Goal: Information Seeking & Learning: Learn about a topic

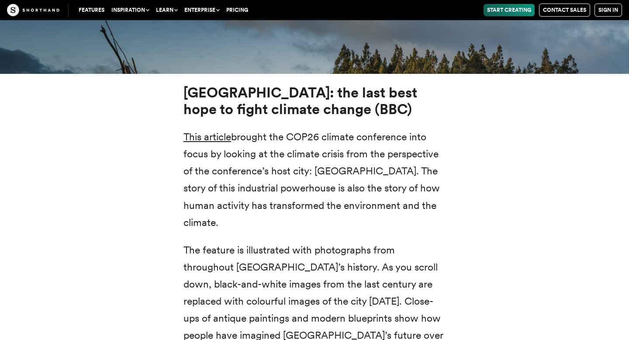
scroll to position [3231, 0]
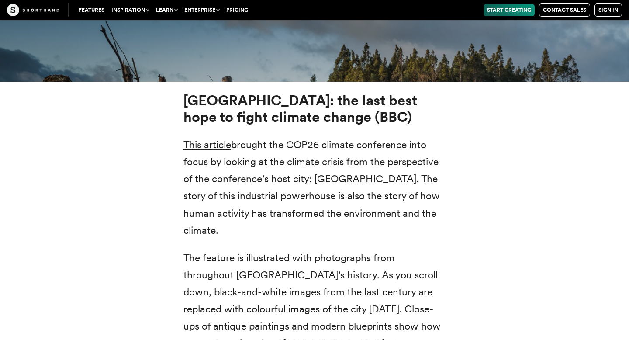
click at [283, 93] on strong "[GEOGRAPHIC_DATA]: the last best hope to fight climate change (BBC)" at bounding box center [300, 109] width 234 height 34
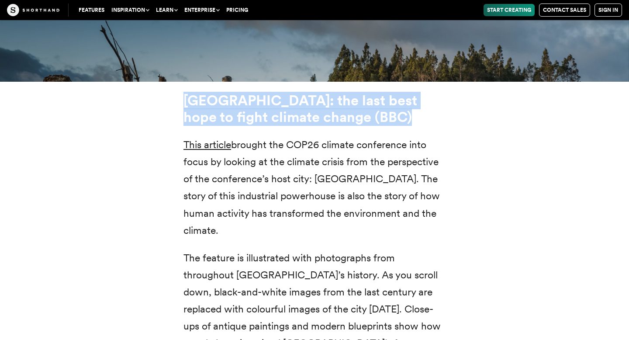
click at [283, 93] on strong "[GEOGRAPHIC_DATA]: the last best hope to fight climate change (BBC)" at bounding box center [300, 109] width 234 height 34
copy div "[GEOGRAPHIC_DATA]: the last best hope to fight climate change (BBC)"
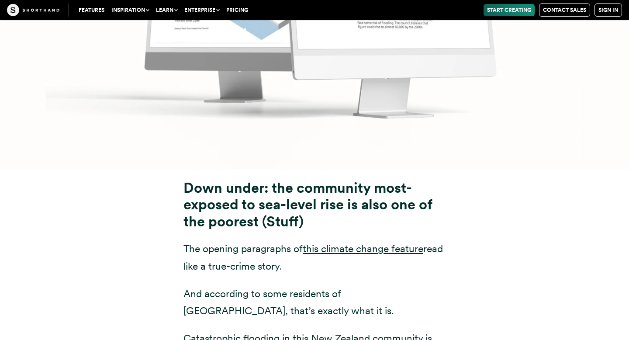
scroll to position [4207, 0]
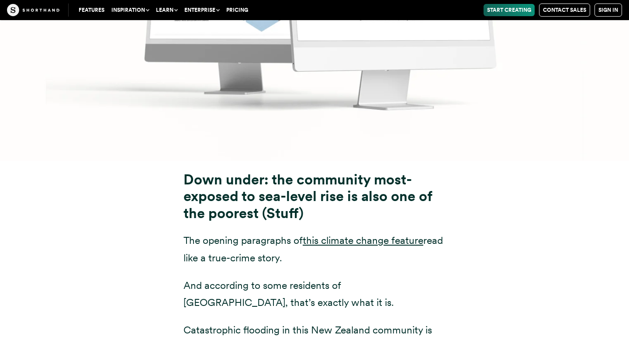
click at [292, 171] on strong "Down under: the community most-exposed to sea-level rise is also one of the poo…" at bounding box center [307, 196] width 248 height 51
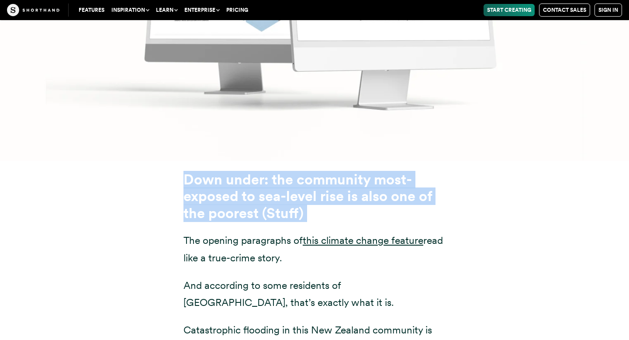
click at [292, 171] on strong "Down under: the community most-exposed to sea-level rise is also one of the poo…" at bounding box center [307, 196] width 248 height 51
copy div "Down under: the community most-exposed to sea-level rise is also one of the poo…"
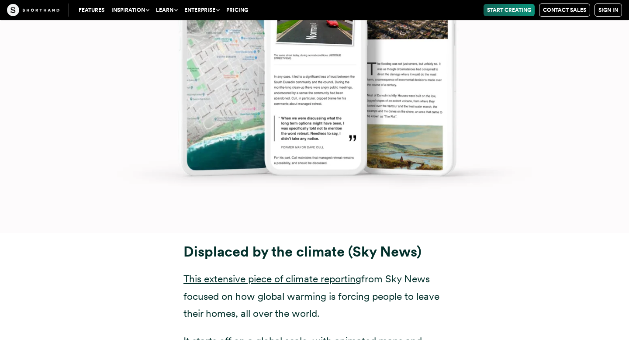
scroll to position [5245, 0]
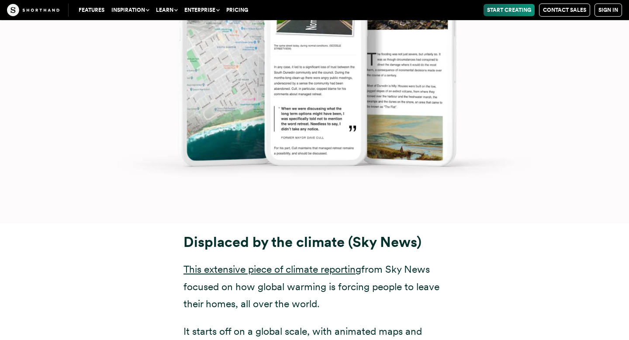
click at [332, 233] on strong "Displaced by the climate (Sky News)" at bounding box center [302, 241] width 238 height 17
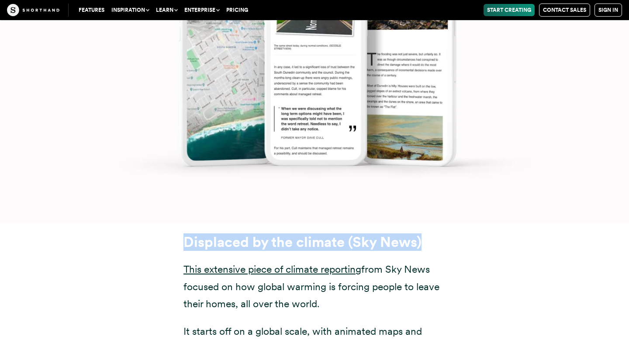
click at [332, 233] on strong "Displaced by the climate (Sky News)" at bounding box center [302, 241] width 238 height 17
copy div "Displaced by the climate (Sky News)"
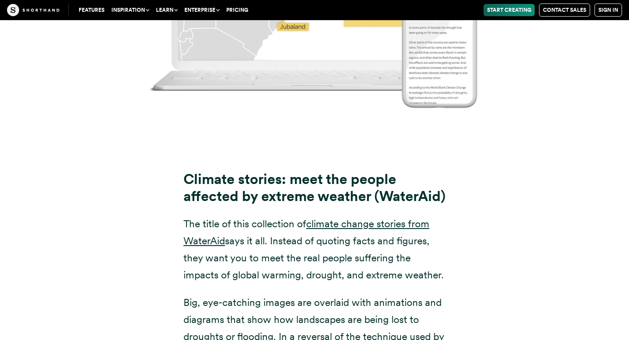
scroll to position [6294, 0]
click at [288, 171] on h3 "Climate stories: meet the people affected by extreme weather (WaterAid)" at bounding box center [314, 188] width 262 height 34
click at [288, 171] on strong "Climate stories: meet the people affected by extreme weather (WaterAid)" at bounding box center [314, 188] width 262 height 34
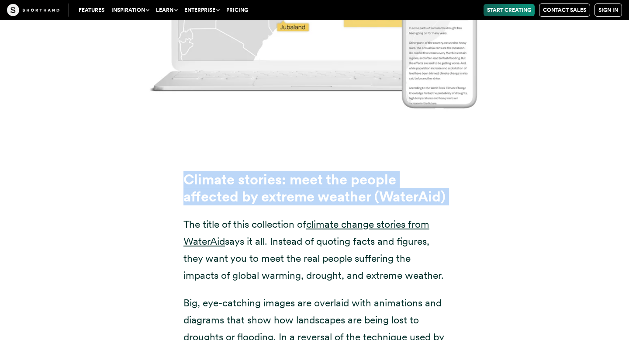
click at [288, 171] on strong "Climate stories: meet the people affected by extreme weather (WaterAid)" at bounding box center [314, 188] width 262 height 34
copy div "Climate stories: meet the people affected by extreme weather (WaterAid)"
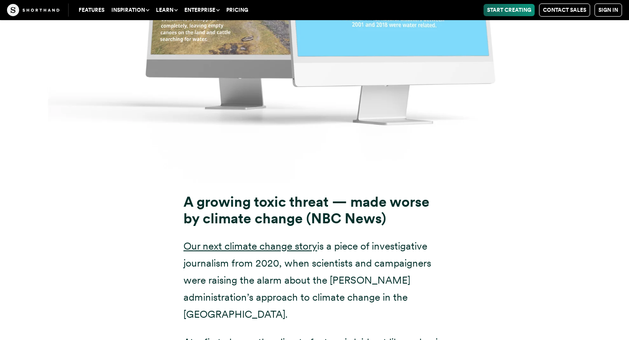
scroll to position [7304, 0]
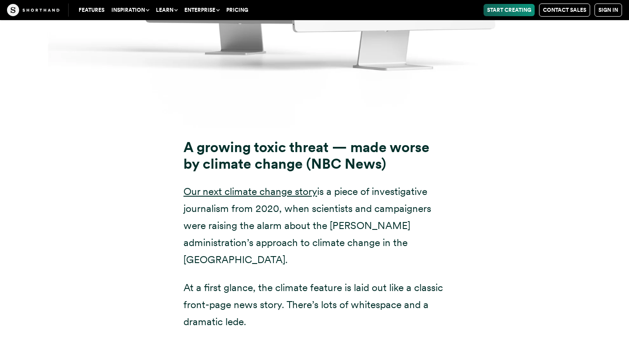
click at [334, 138] on strong "A growing toxic threat — made worse by climate change (NBC News)" at bounding box center [306, 155] width 246 height 34
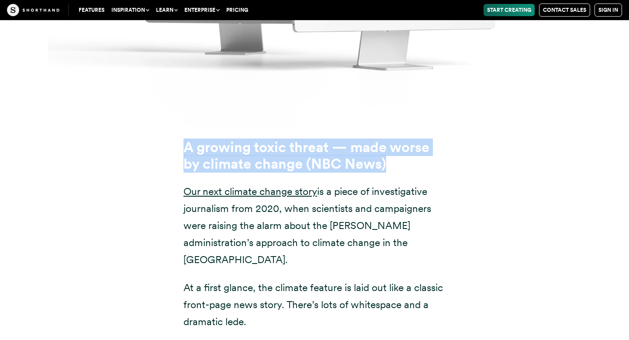
click at [334, 138] on strong "A growing toxic threat — made worse by climate change (NBC News)" at bounding box center [306, 155] width 246 height 34
copy div "A growing toxic threat — made worse by climate change (NBC News)"
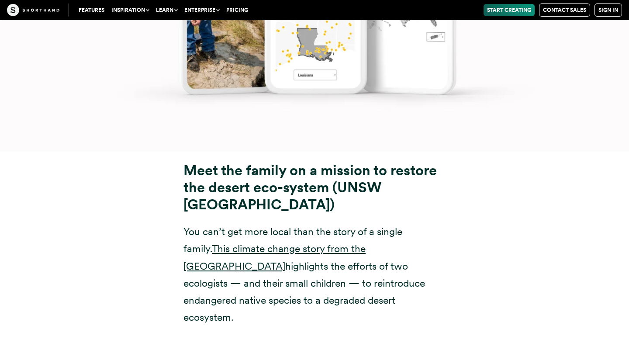
scroll to position [8348, 0]
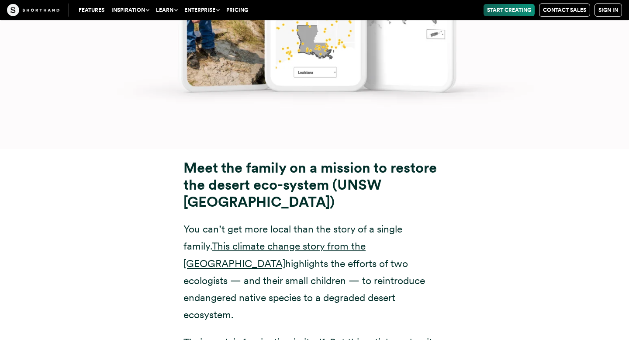
click at [355, 159] on strong "Meet the family on a mission to restore the desert eco-system (UNSW [GEOGRAPHIC…" at bounding box center [309, 184] width 253 height 51
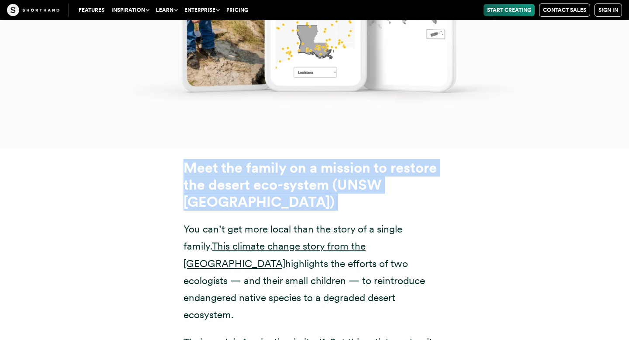
click at [355, 159] on strong "Meet the family on a mission to restore the desert eco-system (UNSW [GEOGRAPHIC…" at bounding box center [309, 184] width 253 height 51
copy div "Meet the family on a mission to restore the desert eco-system (UNSW [GEOGRAPHIC…"
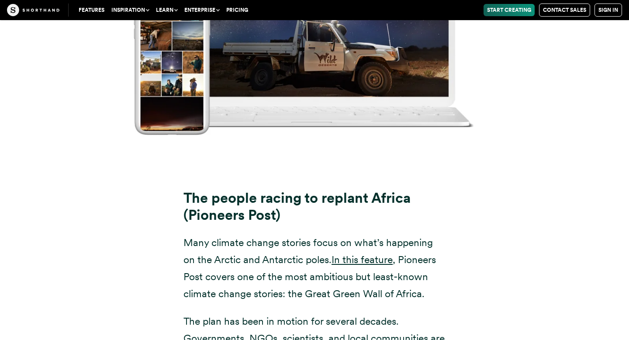
scroll to position [9345, 0]
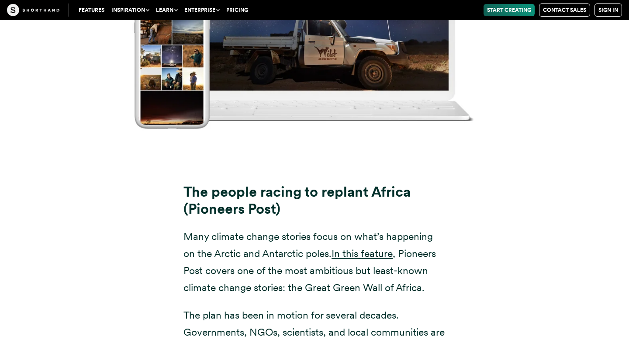
click at [256, 183] on strong "The people racing to replant Africa (Pioneers Post)" at bounding box center [296, 200] width 227 height 34
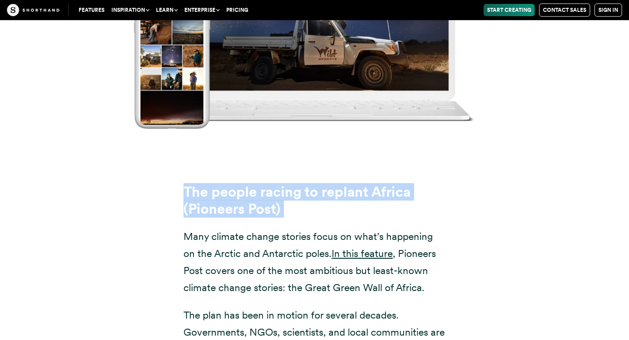
click at [256, 183] on strong "The people racing to replant Africa (Pioneers Post)" at bounding box center [296, 200] width 227 height 34
copy div "The people racing to replant Africa (Pioneers Post)"
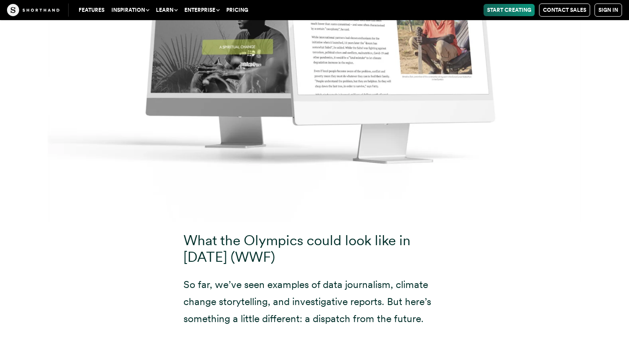
scroll to position [10323, 0]
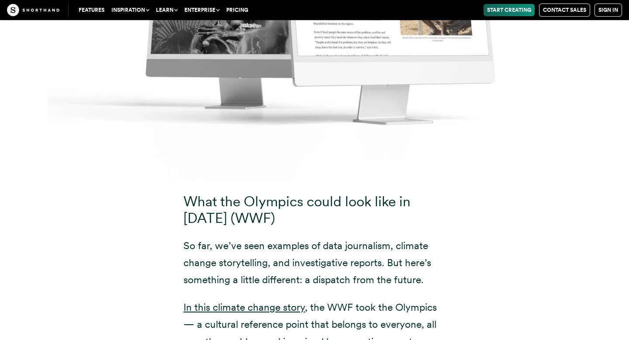
click at [250, 193] on h3 "What the Olympics could look like in [DATE] (WWF)" at bounding box center [314, 210] width 262 height 34
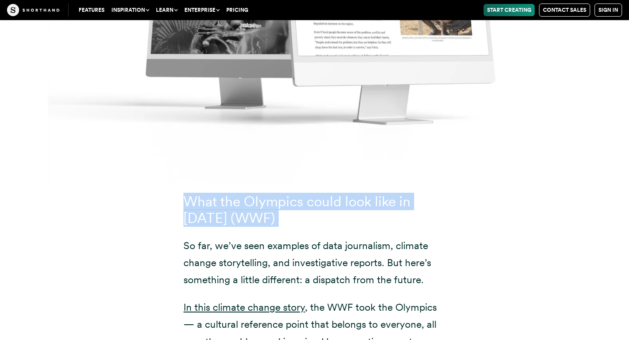
click at [250, 193] on h3 "What the Olympics could look like in [DATE] (WWF)" at bounding box center [314, 210] width 262 height 34
copy div "What the Olympics could look like in [DATE] (WWF)"
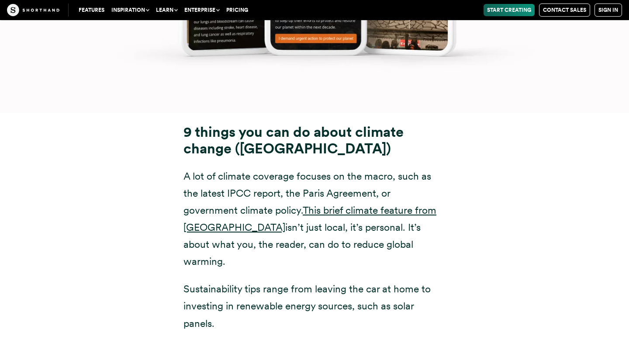
scroll to position [11471, 0]
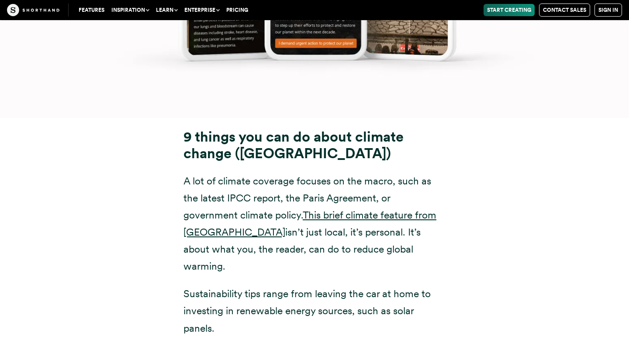
click at [329, 128] on strong "9 things you can do about climate change ([GEOGRAPHIC_DATA])" at bounding box center [293, 145] width 220 height 34
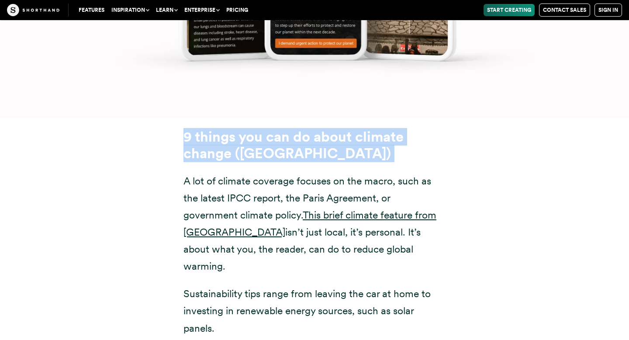
click at [329, 128] on strong "9 things you can do about climate change ([GEOGRAPHIC_DATA])" at bounding box center [293, 145] width 220 height 34
copy div "9 things you can do about climate change ([GEOGRAPHIC_DATA])"
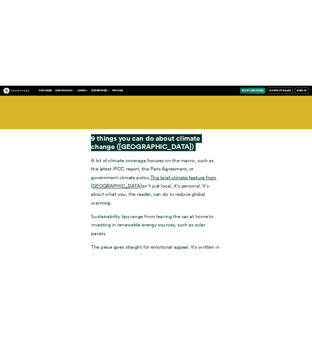
scroll to position [11440, 0]
